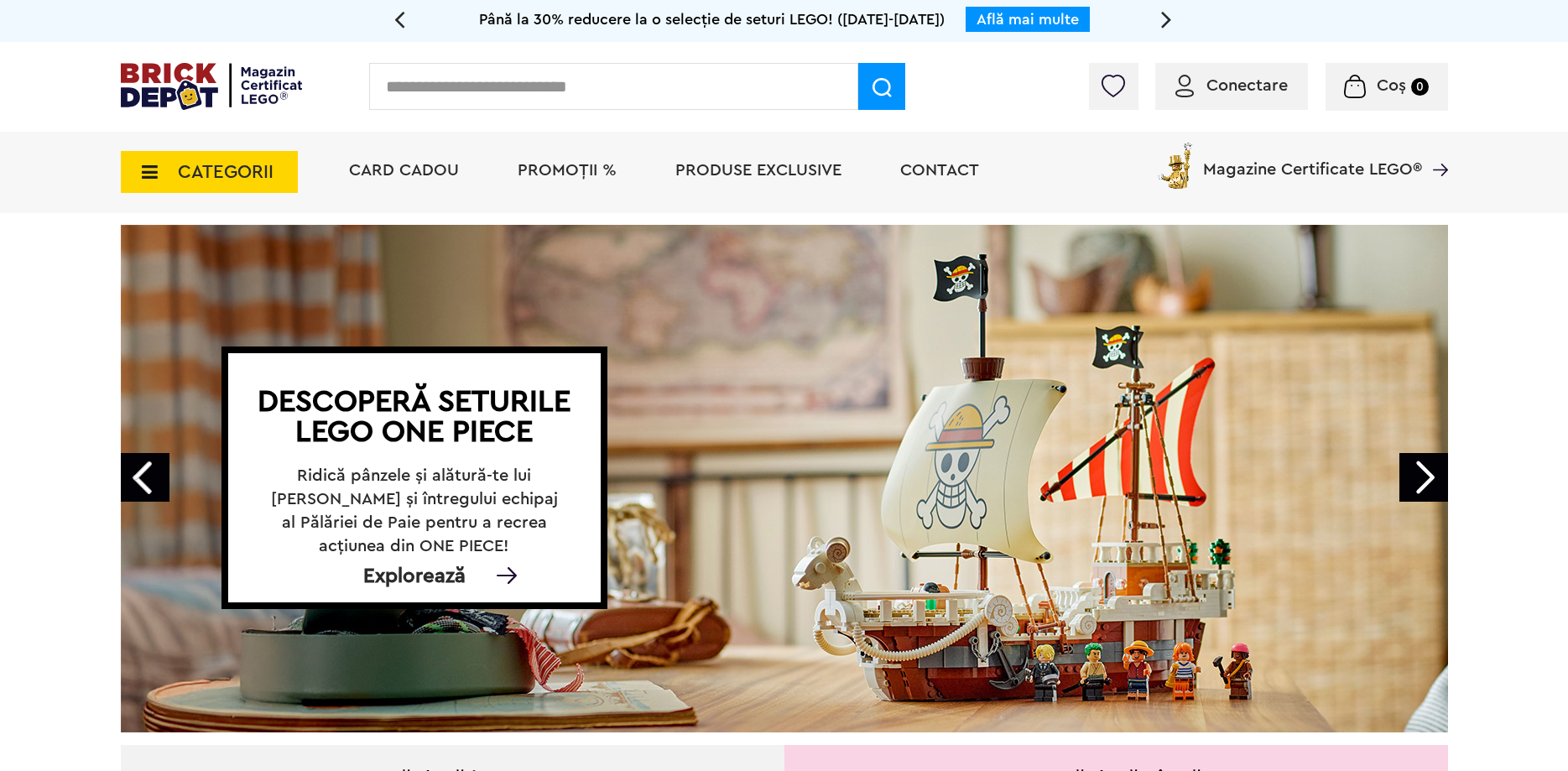
click at [1421, 473] on link "Next" at bounding box center [1423, 477] width 48 height 48
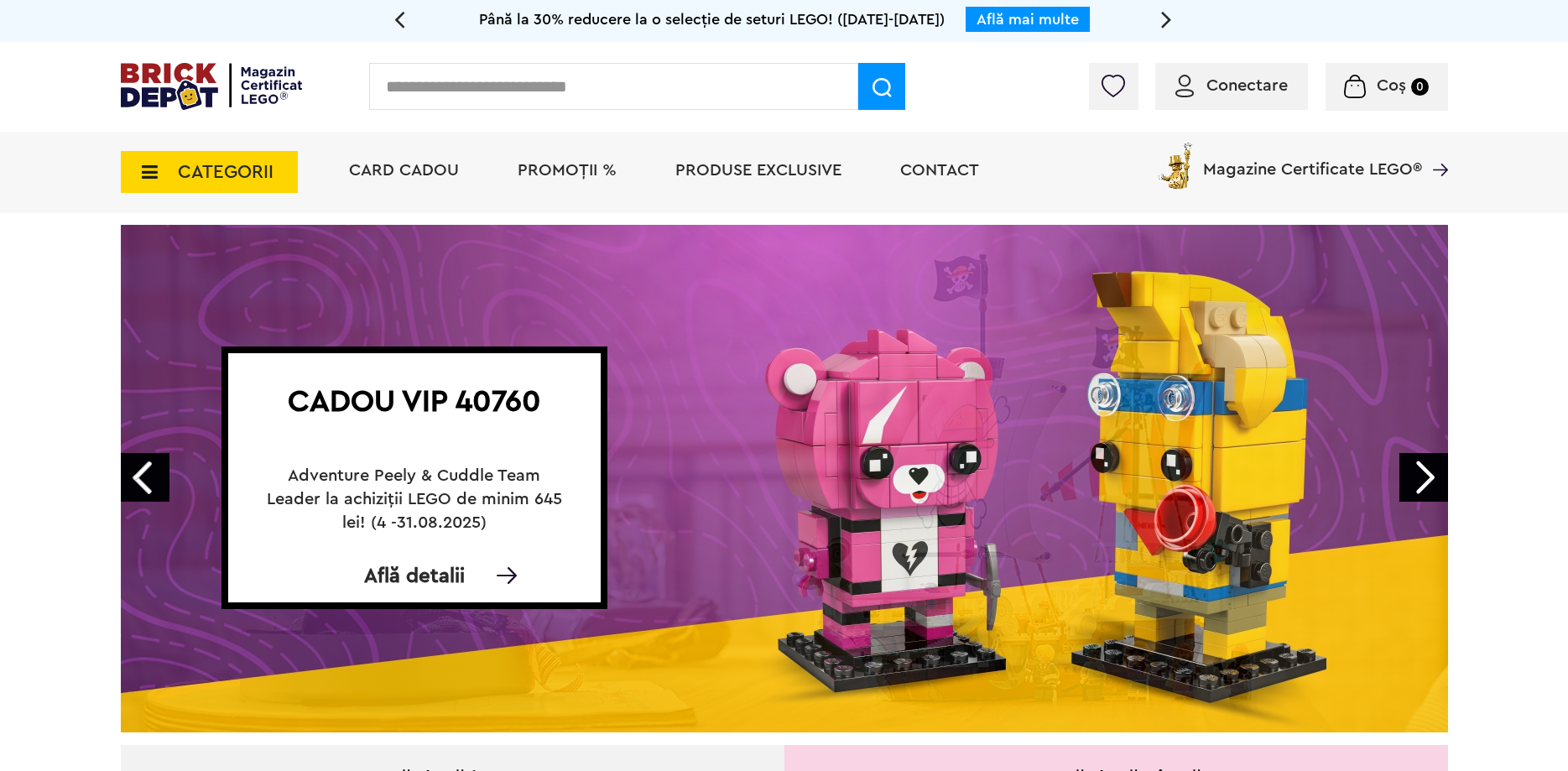
click at [1421, 473] on link "Next" at bounding box center [1423, 477] width 48 height 48
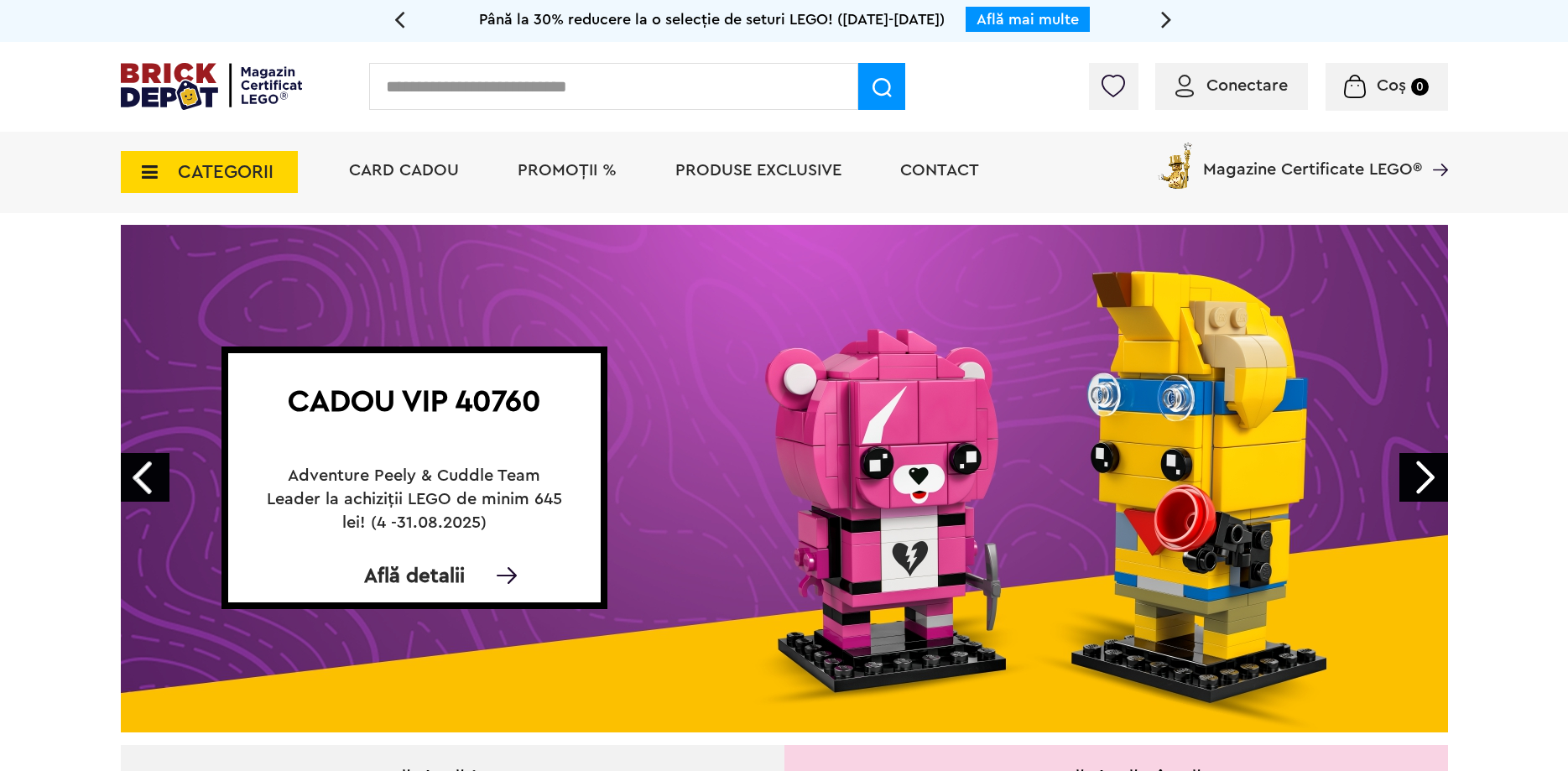
click at [1421, 473] on link "Next" at bounding box center [1423, 477] width 48 height 48
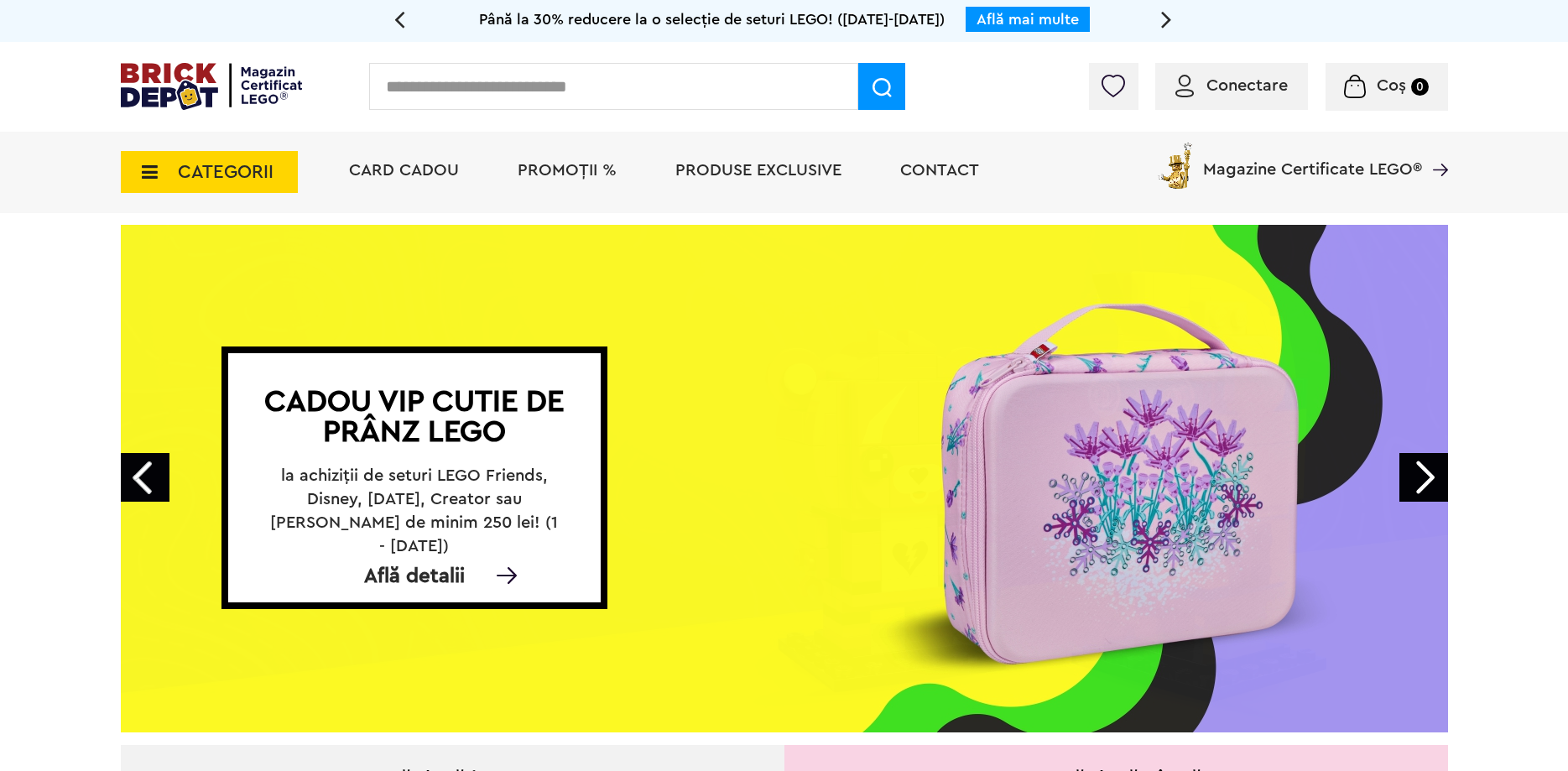
click at [1421, 473] on link "Next" at bounding box center [1423, 477] width 48 height 48
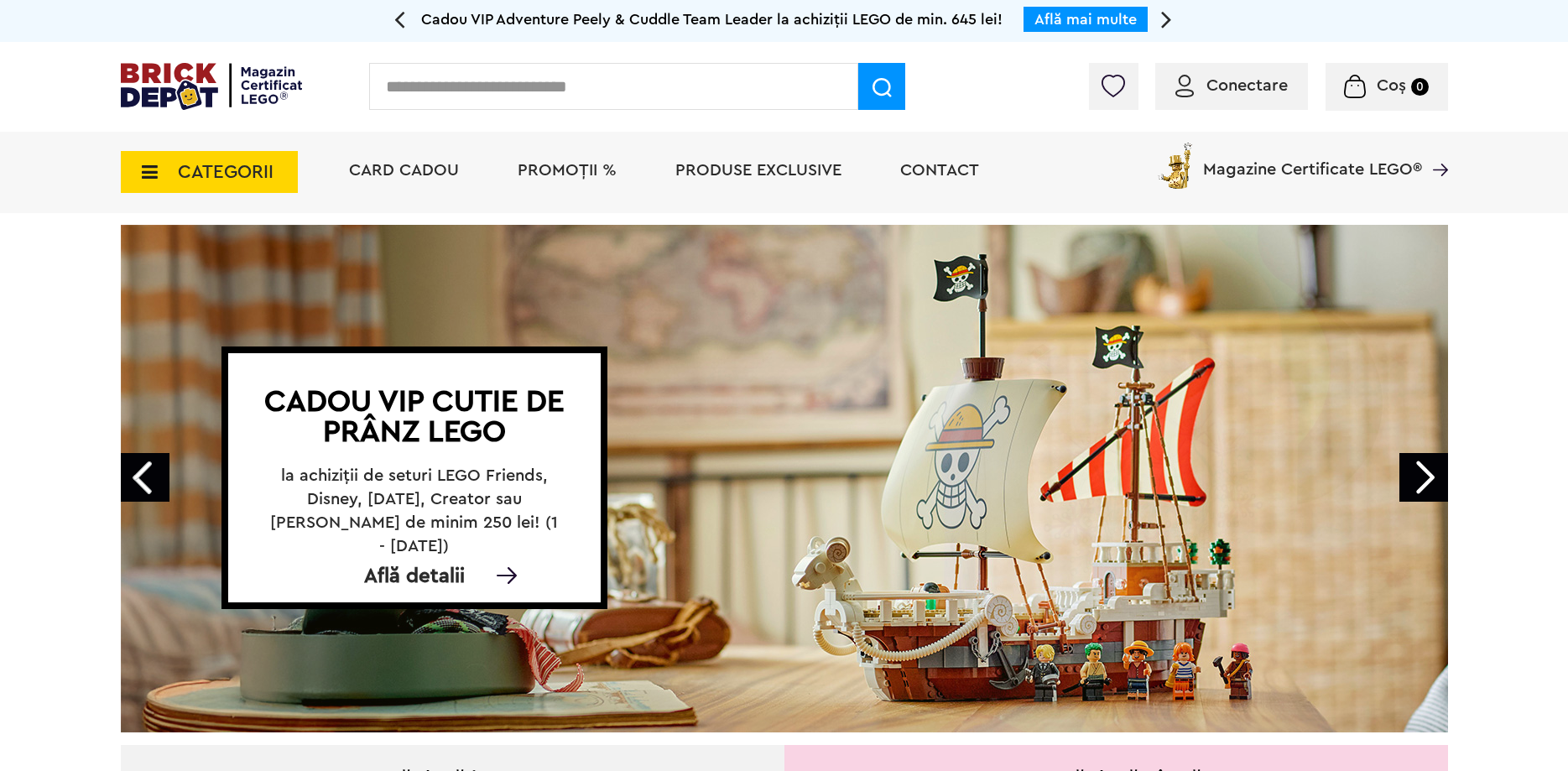
click at [1421, 473] on link "Next" at bounding box center [1423, 477] width 48 height 48
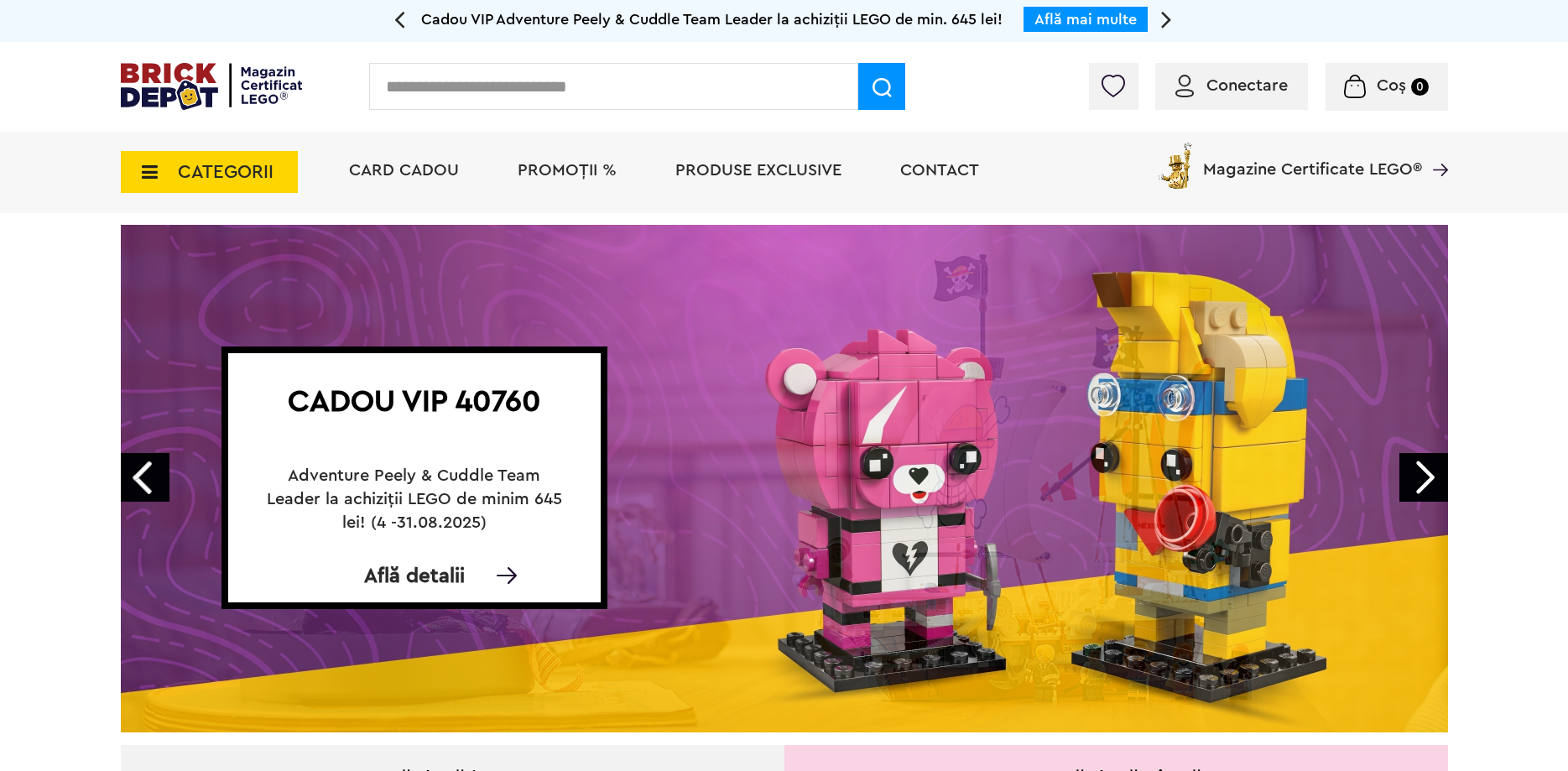
click at [1421, 473] on link "Next" at bounding box center [1423, 477] width 48 height 48
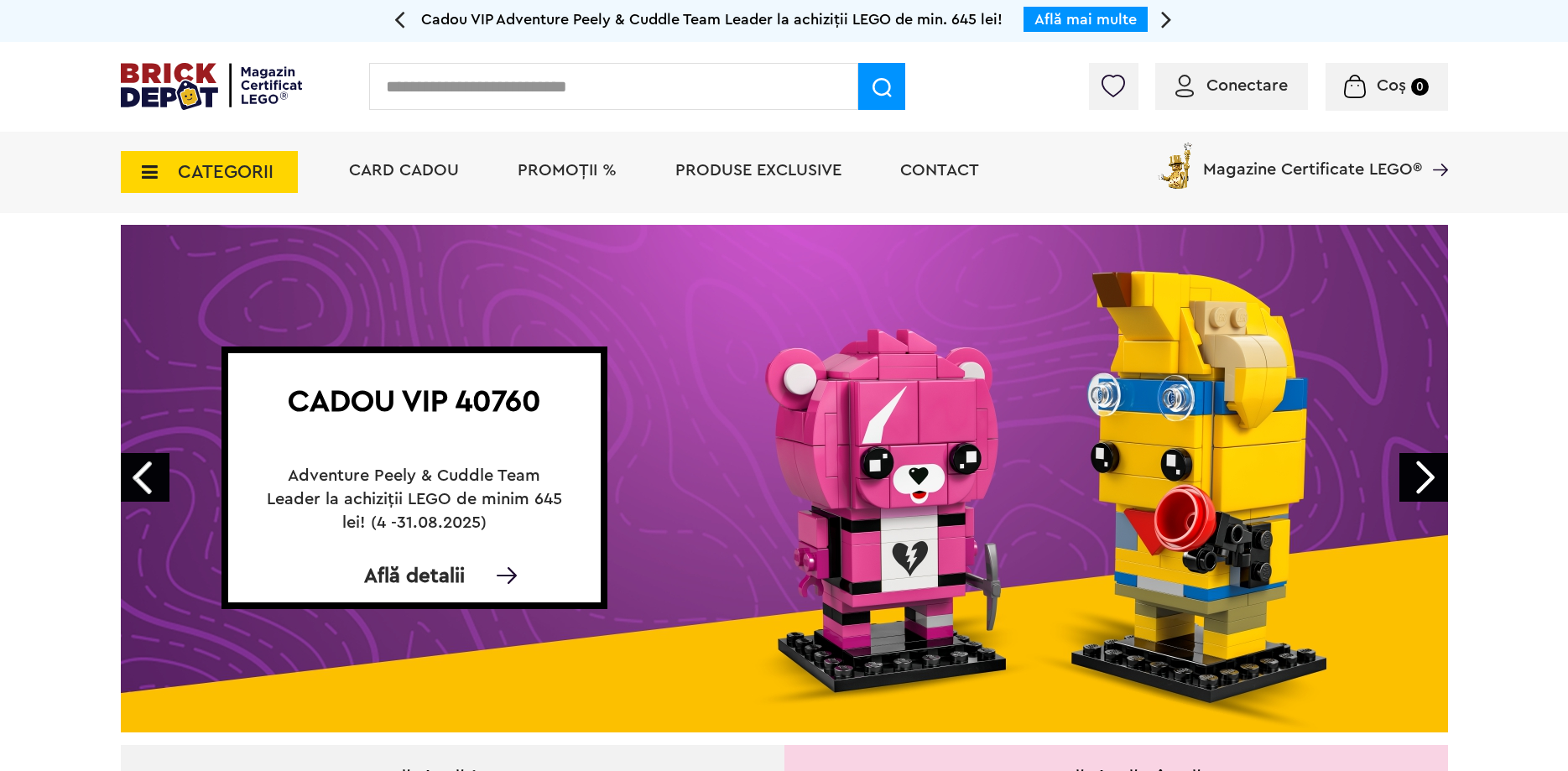
click at [1421, 473] on link "Next" at bounding box center [1423, 477] width 48 height 48
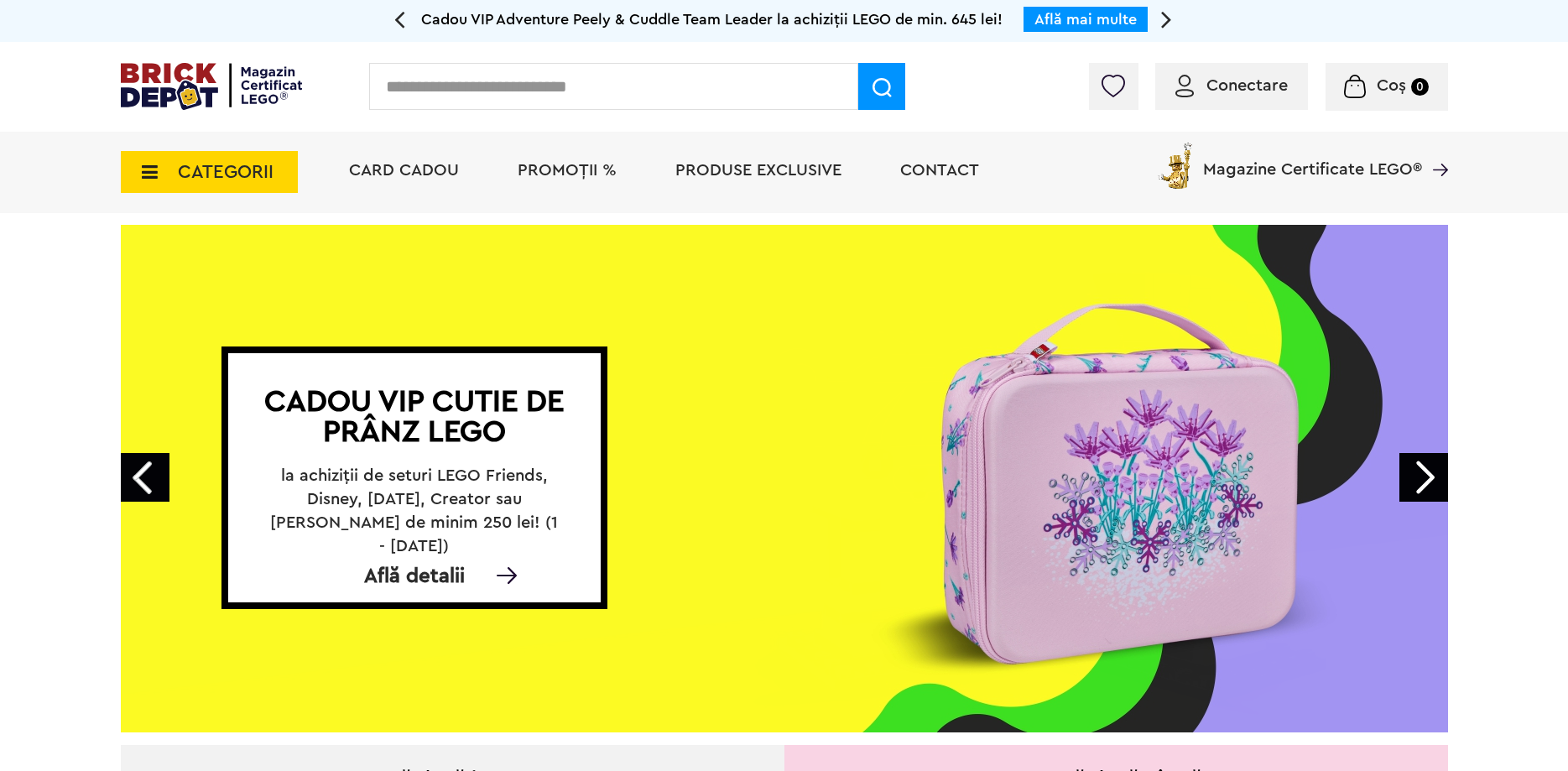
click at [1421, 473] on link "Next" at bounding box center [1423, 477] width 48 height 48
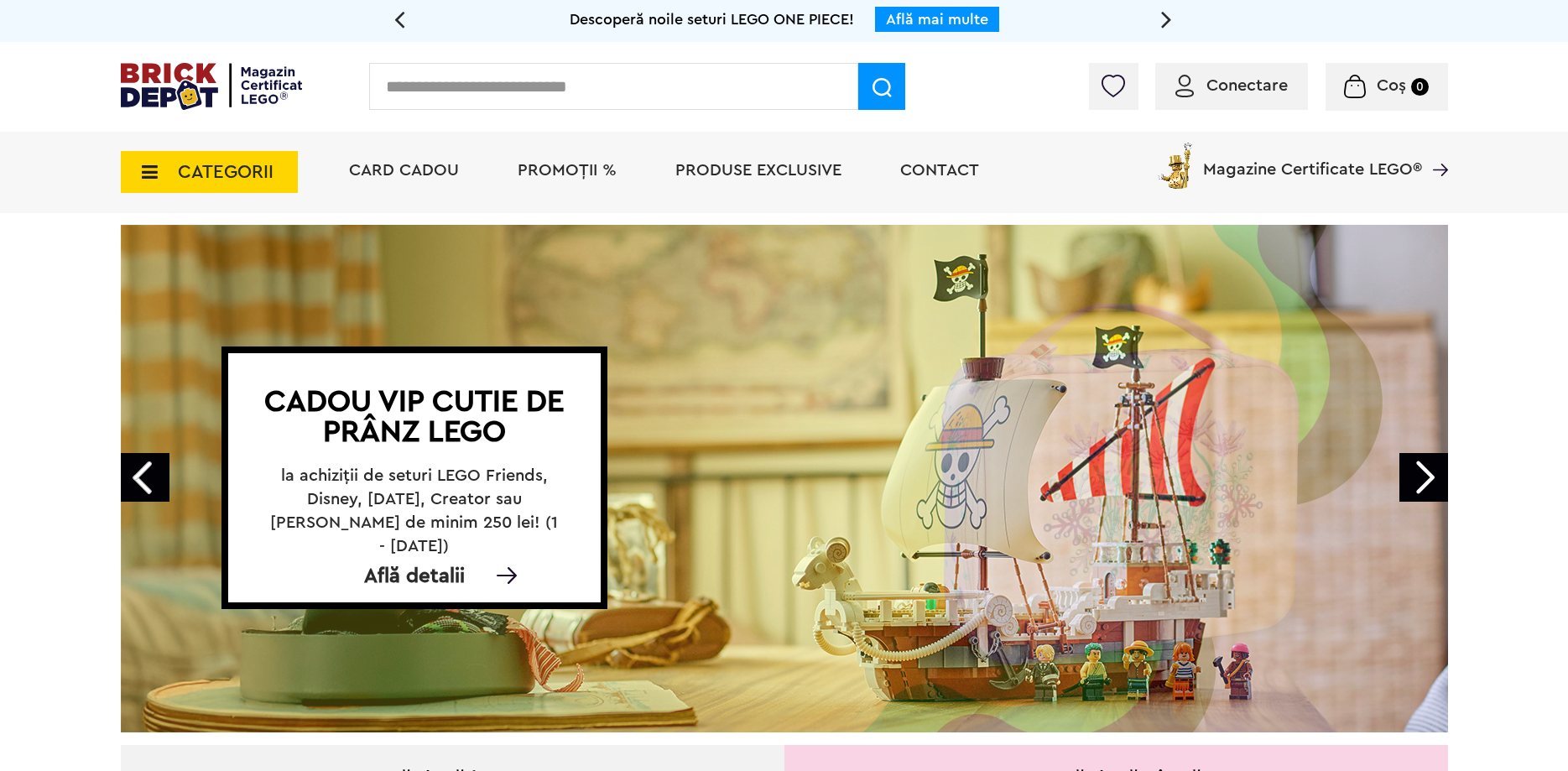
click at [1421, 473] on link "Next" at bounding box center [1423, 477] width 48 height 48
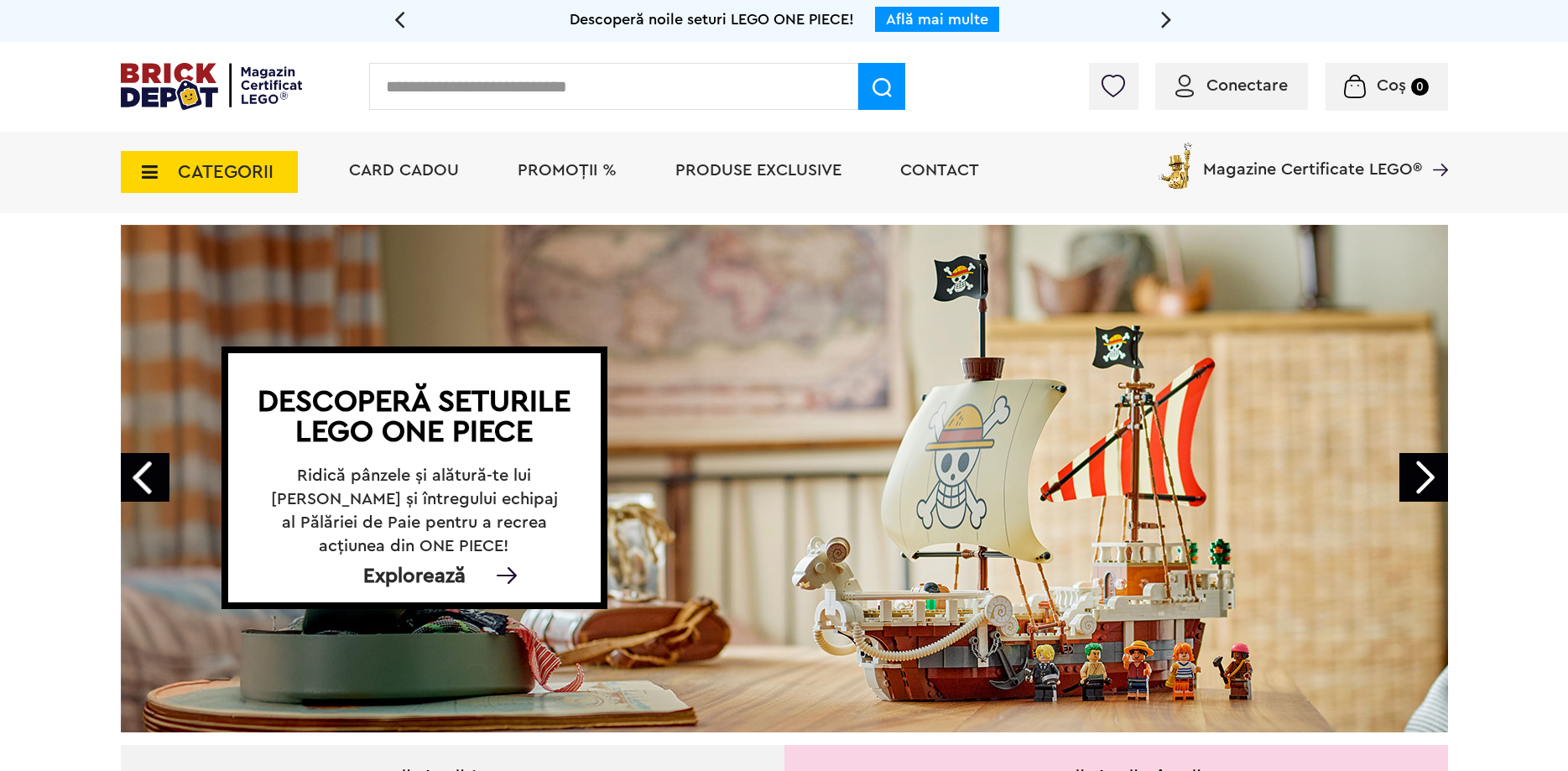
click at [1421, 473] on link "Next" at bounding box center [1423, 477] width 48 height 48
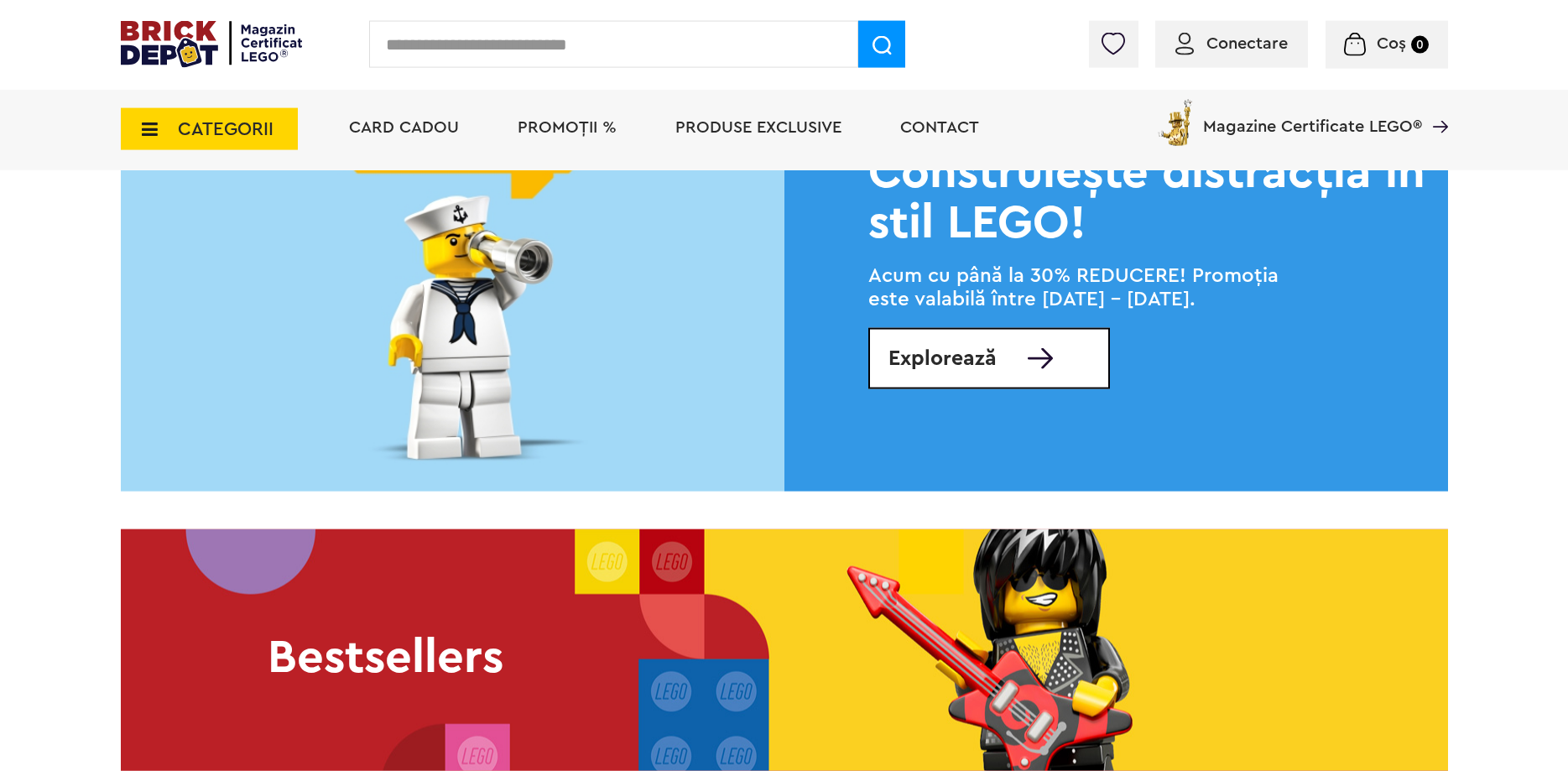
scroll to position [2311, 0]
